Goal: Check status: Check status

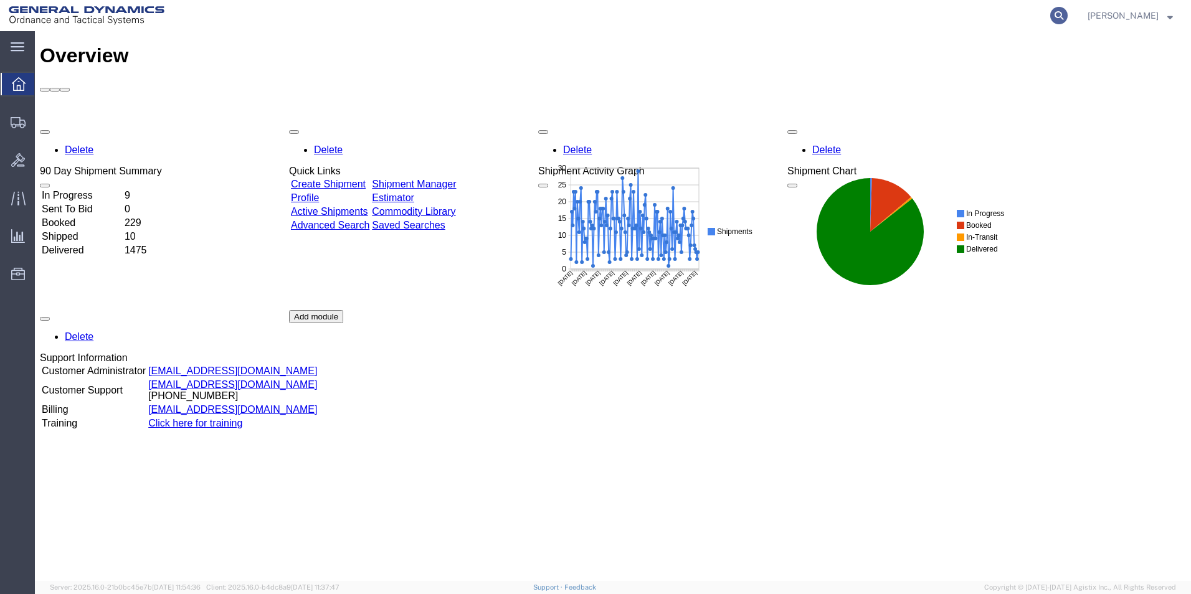
click at [1067, 17] on icon at bounding box center [1058, 15] width 17 height 17
type input "56500967"
click at [1067, 16] on icon at bounding box center [1058, 15] width 17 height 17
